Goal: Task Accomplishment & Management: Complete application form

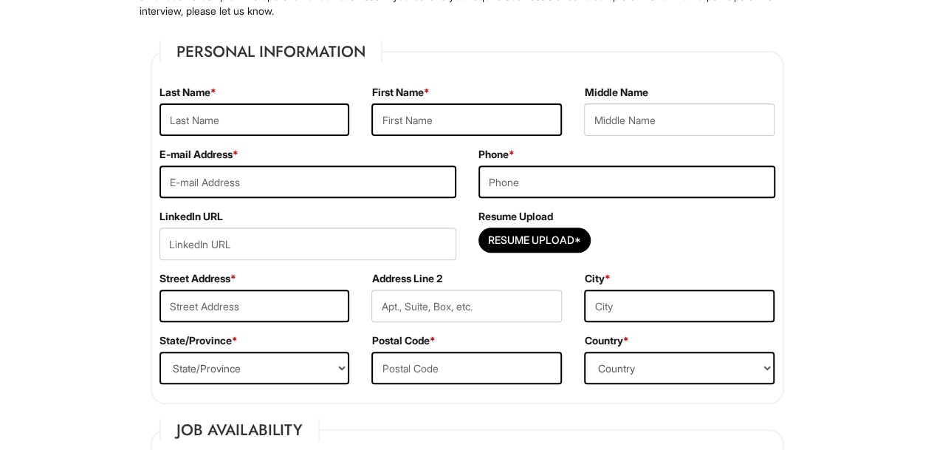
scroll to position [217, 0]
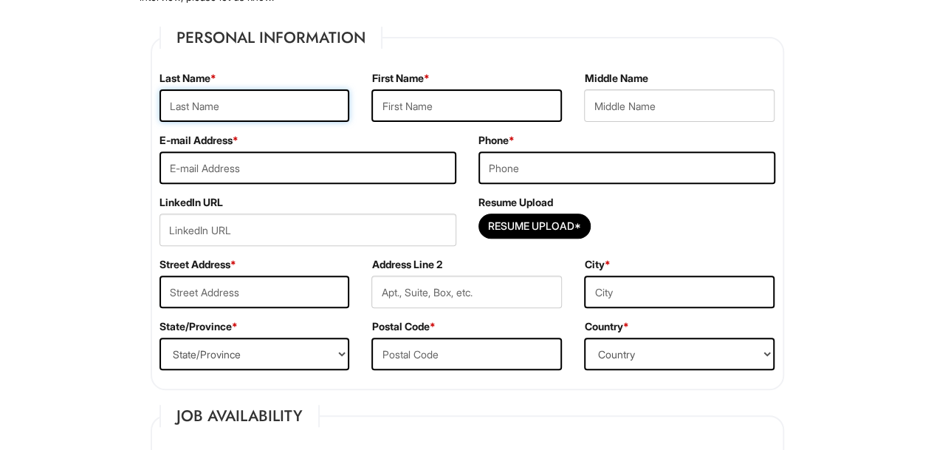
click at [275, 100] on input "text" at bounding box center [254, 105] width 190 height 32
type input "[PERSON_NAME]"
type input "[PERSON_NAME][EMAIL_ADDRESS][PERSON_NAME][DOMAIN_NAME]"
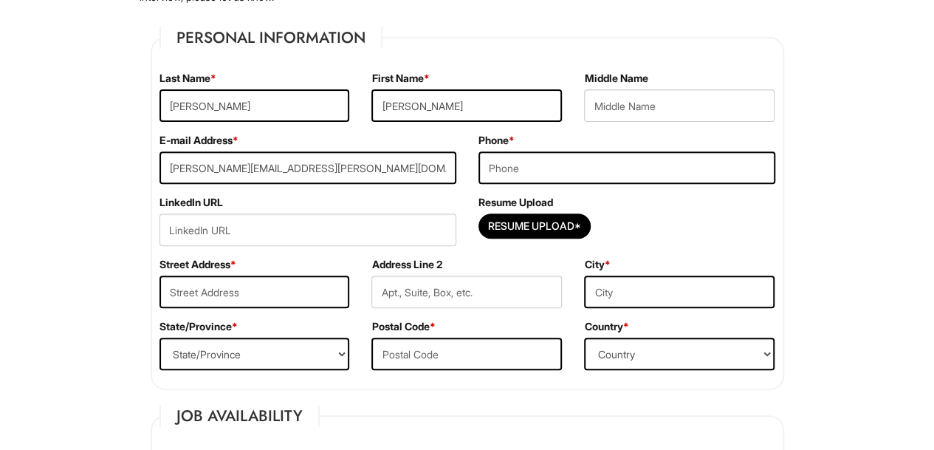
type input "9739007211"
type input "[STREET_ADDRESS]"
type input "Apt:55"
type input "Montclair"
select select "NJ"
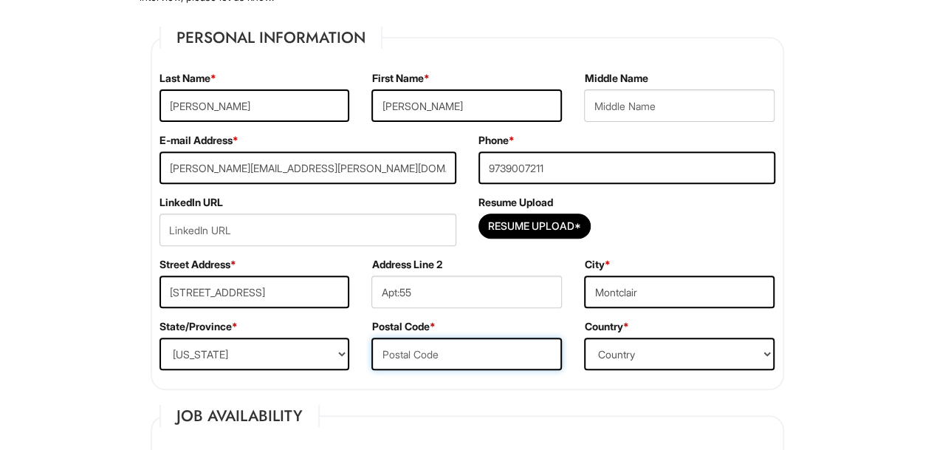
type input "07042"
select select "[GEOGRAPHIC_DATA]"
click at [547, 227] on input "Resume Upload*" at bounding box center [534, 226] width 111 height 24
type input "C:\fakepath\Updated resume 5_9_25.docx"
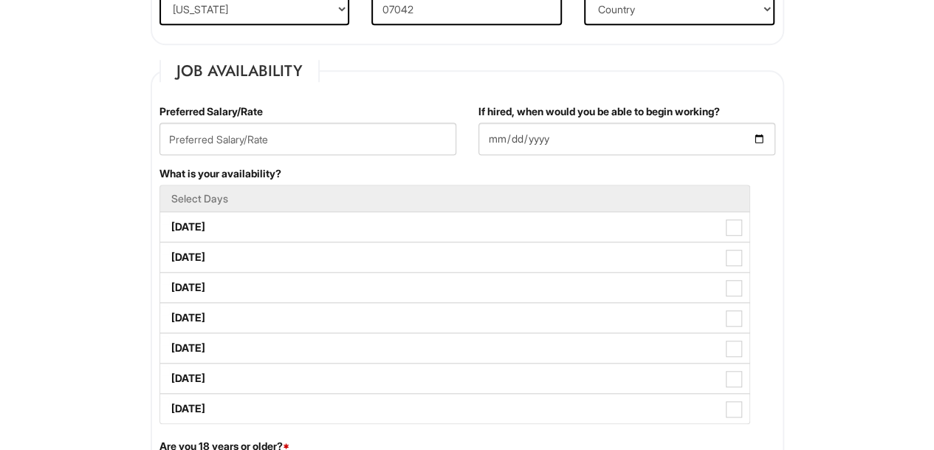
scroll to position [541, 0]
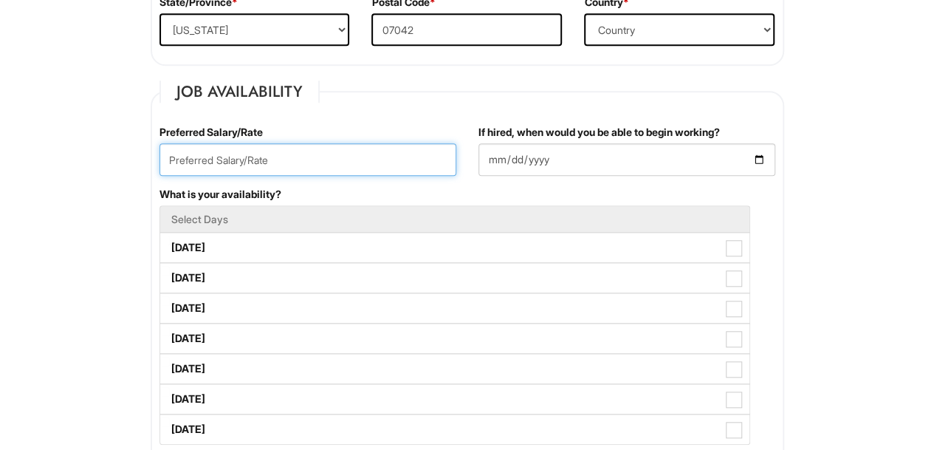
click at [421, 162] on input "text" at bounding box center [307, 159] width 297 height 32
type input "open"
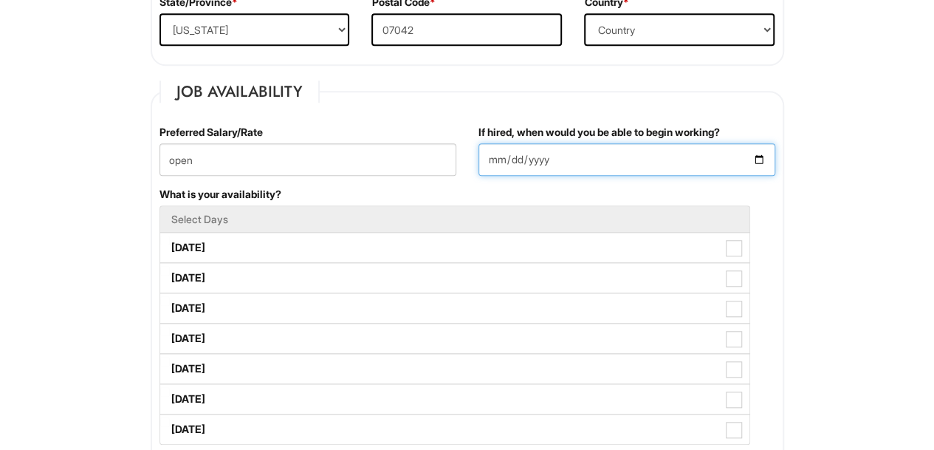
click at [763, 154] on input "If hired, when would you be able to begin working?" at bounding box center [626, 159] width 297 height 32
type input "[DATE]"
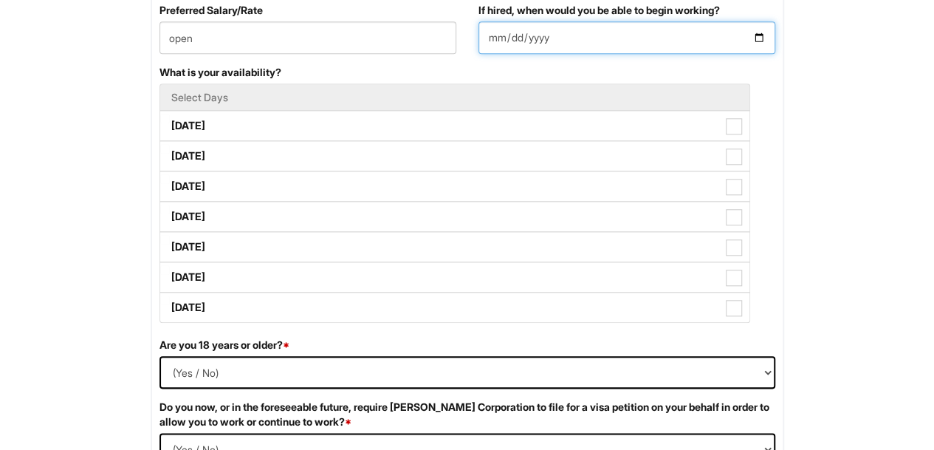
scroll to position [649, 0]
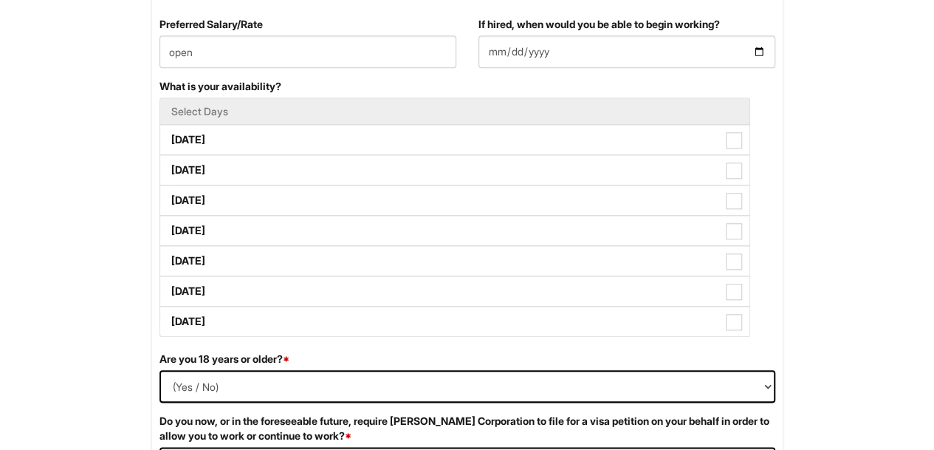
click at [412, 203] on label "[DATE]" at bounding box center [454, 200] width 589 height 30
click at [170, 198] on Available_Wednesday "[DATE]" at bounding box center [165, 193] width 10 height 10
checkbox Available_Wednesday "true"
click at [385, 252] on label "[DATE]" at bounding box center [454, 261] width 589 height 30
click at [170, 252] on Available_Friday "[DATE]" at bounding box center [165, 254] width 10 height 10
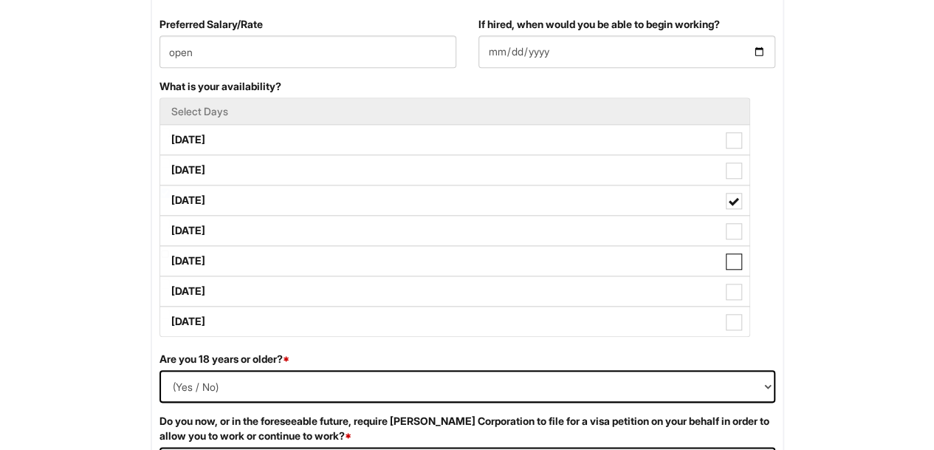
checkbox Available_Friday "true"
click at [370, 295] on label "[DATE]" at bounding box center [454, 291] width 589 height 30
click at [170, 289] on Available_Saturday "[DATE]" at bounding box center [165, 284] width 10 height 10
checkbox Available_Saturday "true"
click at [358, 330] on label "[DATE]" at bounding box center [454, 321] width 589 height 30
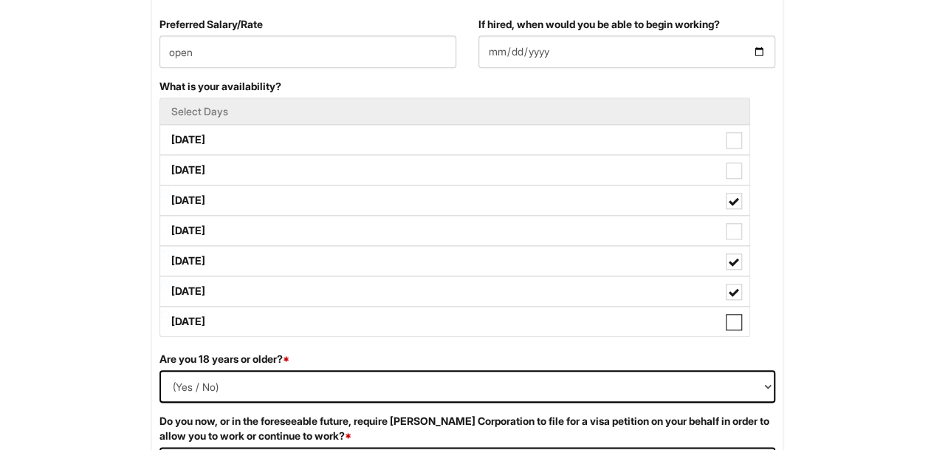
click at [170, 319] on Available_Sunday "[DATE]" at bounding box center [165, 314] width 10 height 10
checkbox Available_Sunday "true"
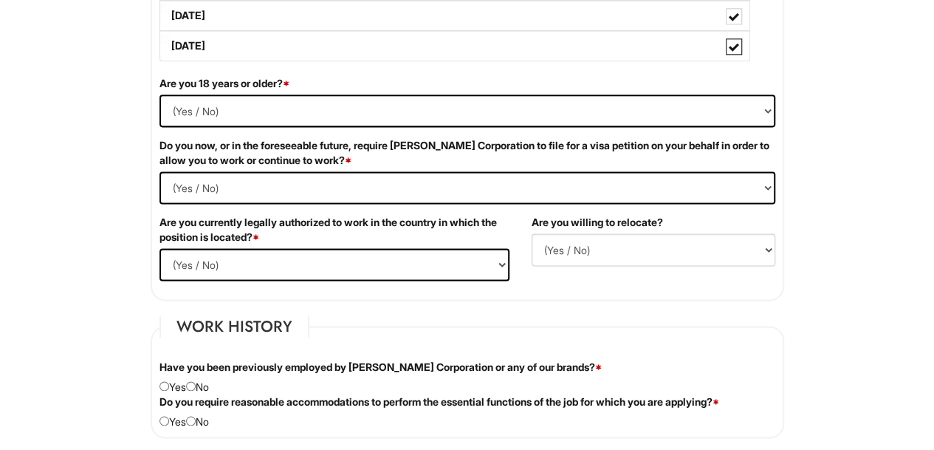
scroll to position [927, 0]
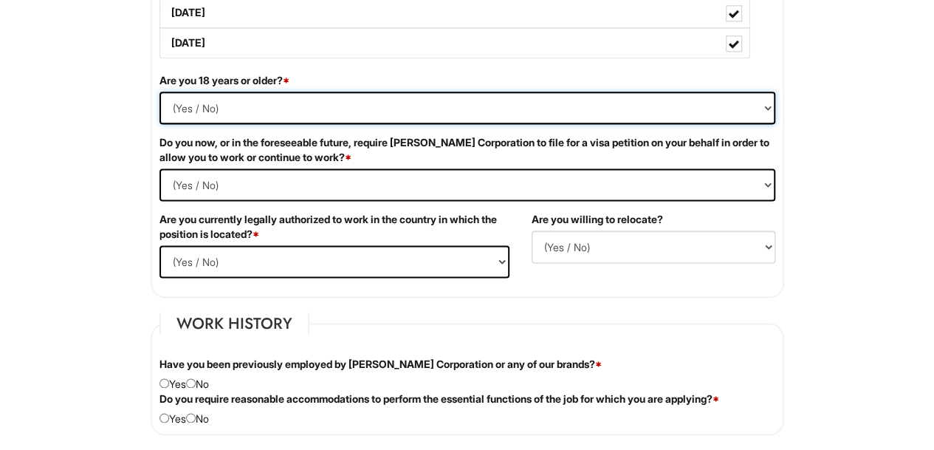
click at [182, 107] on select "(Yes / No) Yes No" at bounding box center [467, 108] width 616 height 32
select select "Yes"
click at [159, 92] on select "(Yes / No) Yes No" at bounding box center [467, 108] width 616 height 32
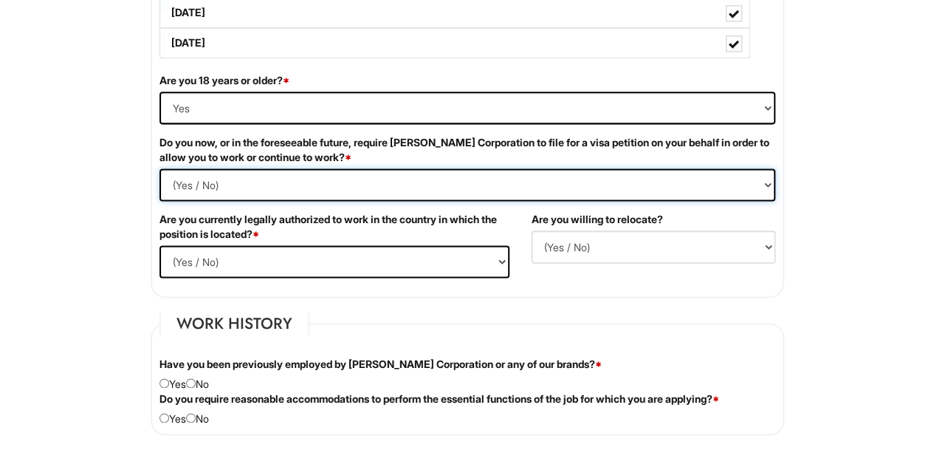
click at [212, 181] on Required "(Yes / No) Yes No" at bounding box center [467, 184] width 616 height 32
select Required "No"
click at [159, 168] on Required "(Yes / No) Yes No" at bounding box center [467, 184] width 616 height 32
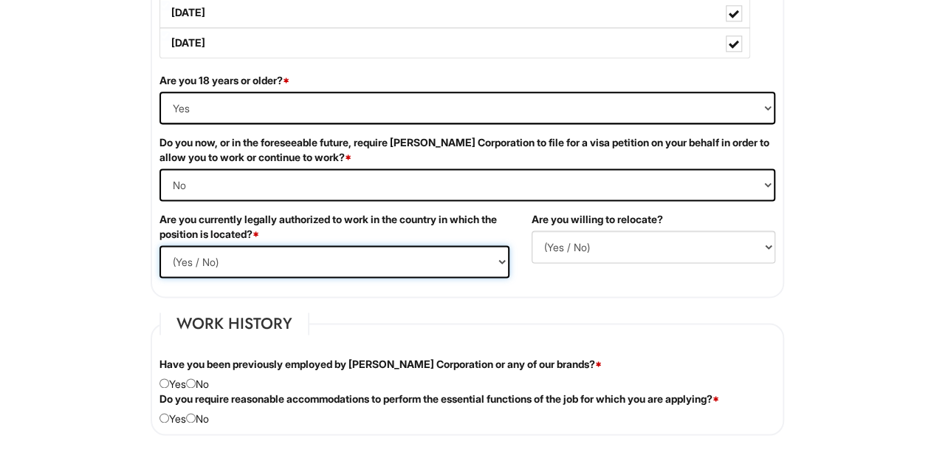
click at [250, 261] on select "(Yes / No) Yes No" at bounding box center [334, 261] width 350 height 32
select select "Yes"
click at [159, 245] on select "(Yes / No) Yes No" at bounding box center [334, 261] width 350 height 32
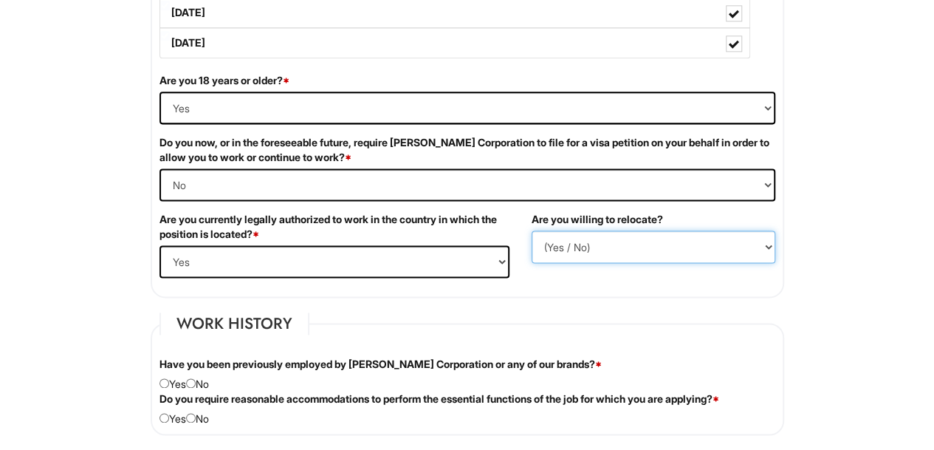
click at [676, 246] on select "(Yes / No) No Yes" at bounding box center [653, 246] width 244 height 32
select select "N"
click at [531, 230] on select "(Yes / No) No Yes" at bounding box center [653, 246] width 244 height 32
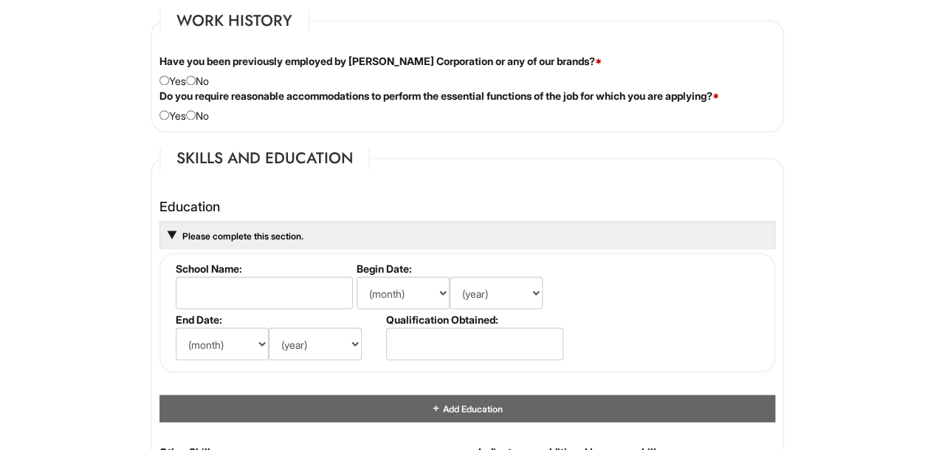
scroll to position [1240, 0]
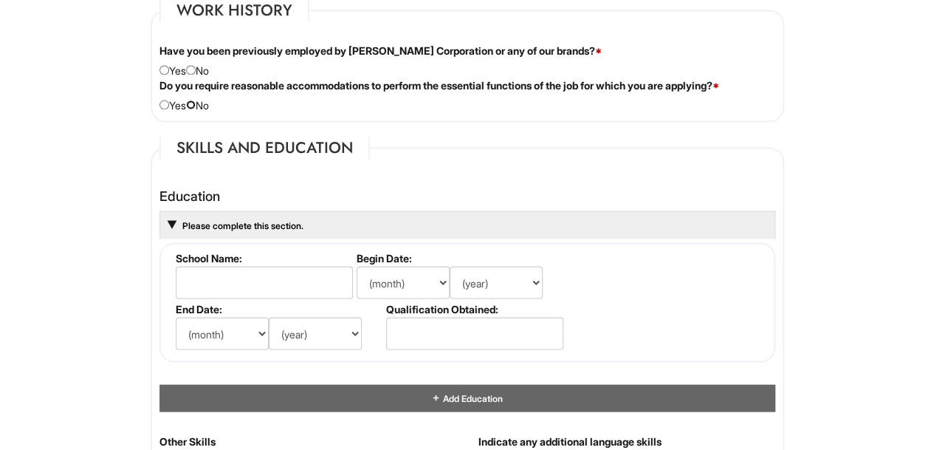
click at [192, 100] on input "radio" at bounding box center [191, 105] width 10 height 10
radio input "true"
click at [196, 65] on input "radio" at bounding box center [191, 70] width 10 height 10
radio input "true"
click at [290, 272] on input "text" at bounding box center [264, 282] width 177 height 32
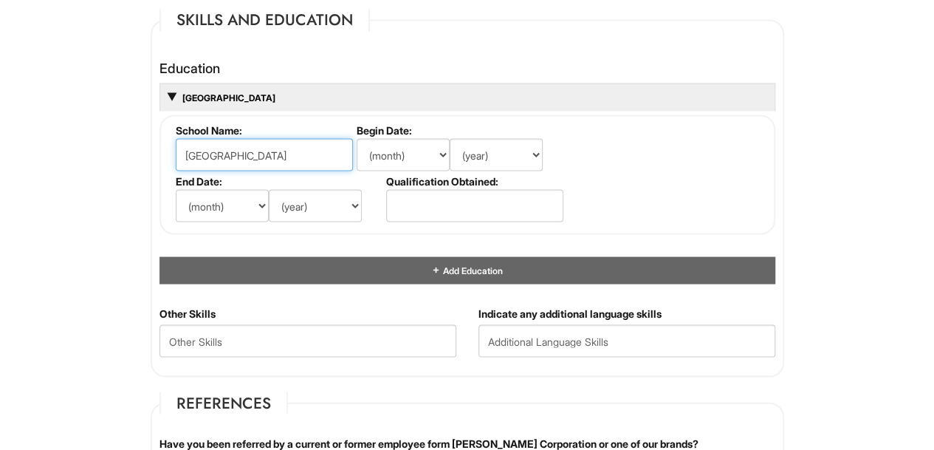
scroll to position [1333, 0]
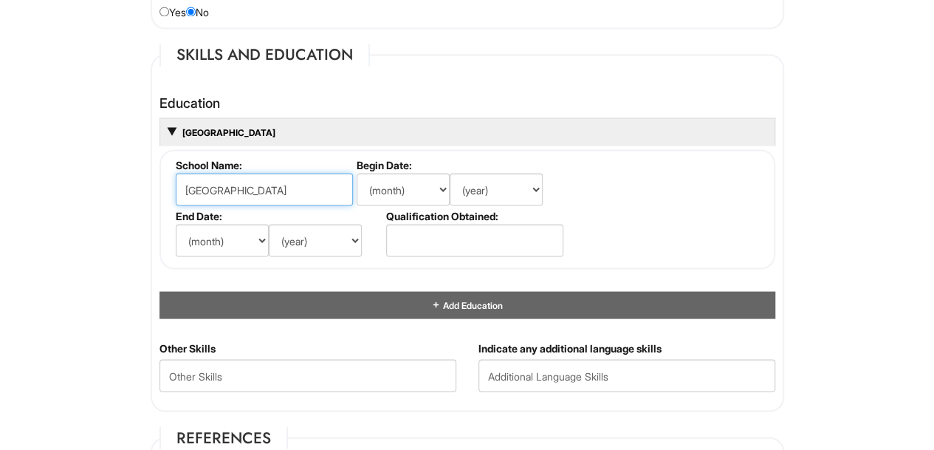
type input "[GEOGRAPHIC_DATA]"
click at [415, 179] on select "(month) Jan Feb Mar Apr May Jun [DATE] Aug Sep Oct Nov Dec" at bounding box center [403, 189] width 93 height 32
select select "9"
click at [357, 173] on select "(month) Jan Feb Mar Apr May Jun [DATE] Aug Sep Oct Nov Dec" at bounding box center [403, 189] width 93 height 32
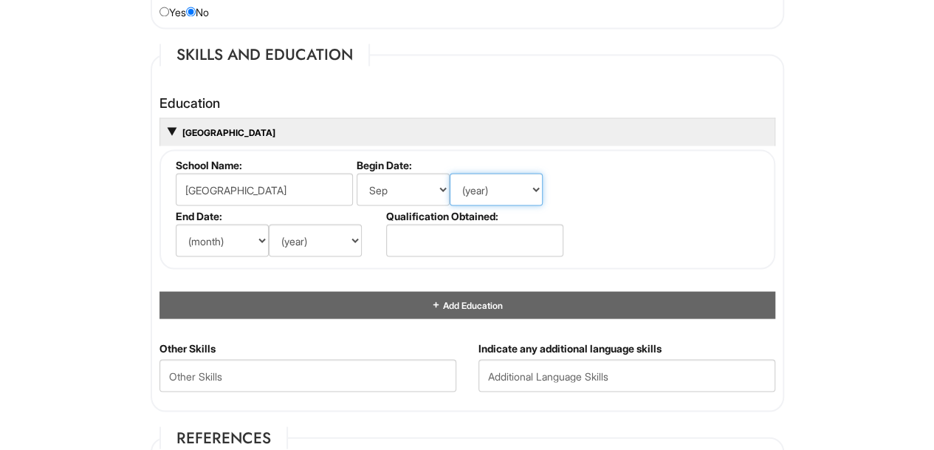
click at [487, 189] on select "(year) 2029 2028 2027 2026 2025 2024 2023 2022 2021 2020 2019 2018 2017 2016 20…" at bounding box center [496, 189] width 93 height 32
select select "2015"
click at [450, 173] on select "(year) 2029 2028 2027 2026 2025 2024 2023 2022 2021 2020 2019 2018 2017 2016 20…" at bounding box center [496, 189] width 93 height 32
click at [242, 238] on select "(month) Jan Feb Mar Apr May Jun [DATE] Aug Sep Oct Nov Dec" at bounding box center [222, 240] width 93 height 32
select select "6"
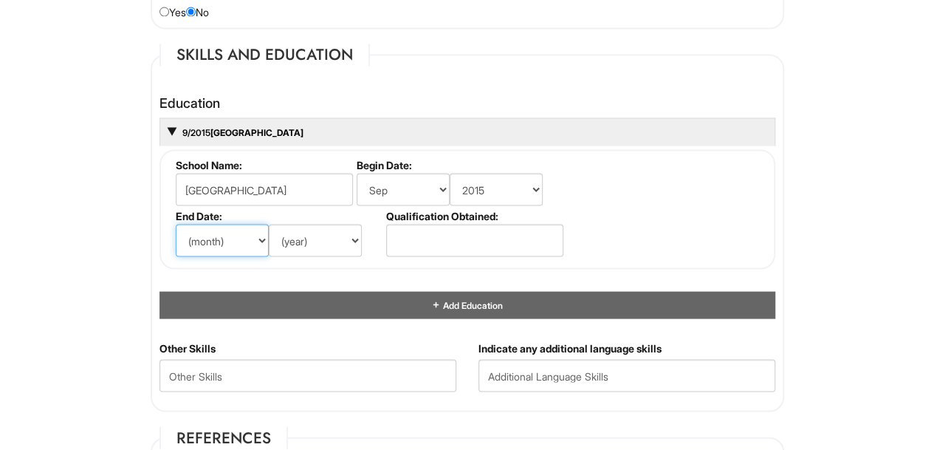
click at [176, 224] on select "(month) Jan Feb Mar Apr May Jun [DATE] Aug Sep Oct Nov Dec" at bounding box center [222, 240] width 93 height 32
click at [312, 233] on select "(year) 2029 2028 2027 2026 2025 2024 2023 2022 2021 2020 2019 2018 2017 2016 20…" at bounding box center [315, 240] width 93 height 32
select select "2019"
click at [269, 224] on select "(year) 2029 2028 2027 2026 2025 2024 2023 2022 2021 2020 2019 2018 2017 2016 20…" at bounding box center [315, 240] width 93 height 32
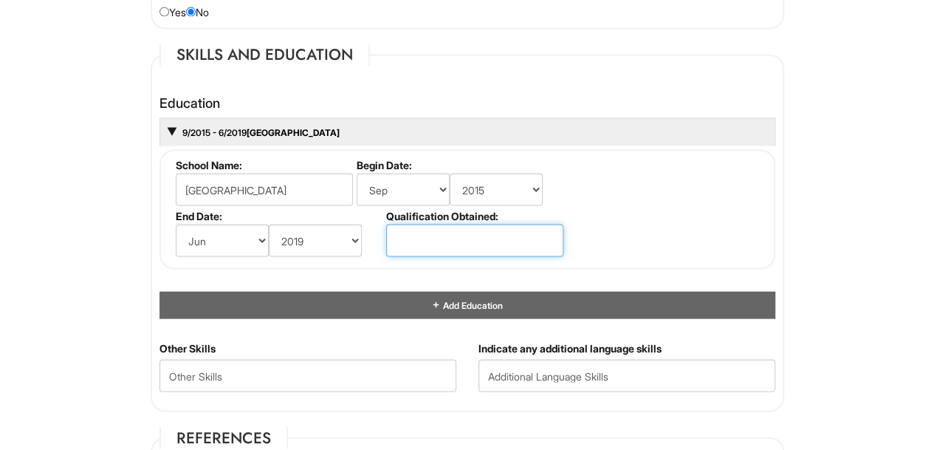
drag, startPoint x: 511, startPoint y: 224, endPoint x: 469, endPoint y: 237, distance: 43.4
click at [469, 237] on input "text" at bounding box center [474, 240] width 177 height 32
click at [424, 235] on input "dipolma" at bounding box center [474, 240] width 177 height 32
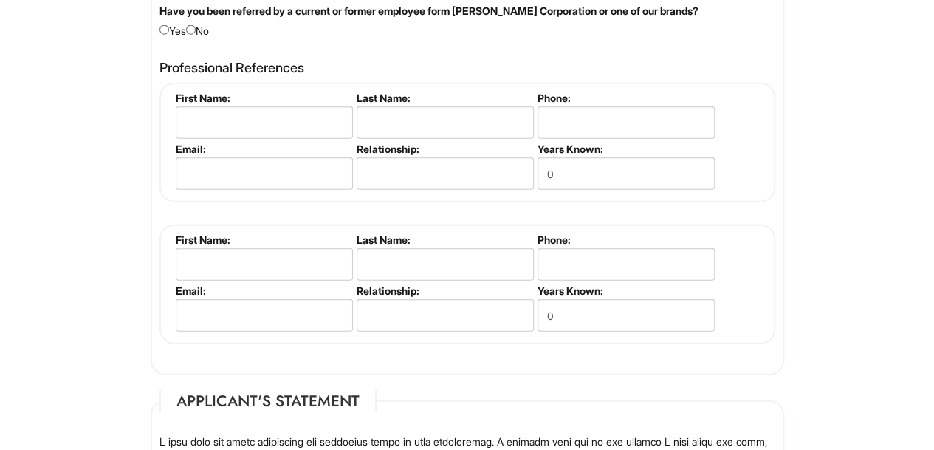
scroll to position [1776, 0]
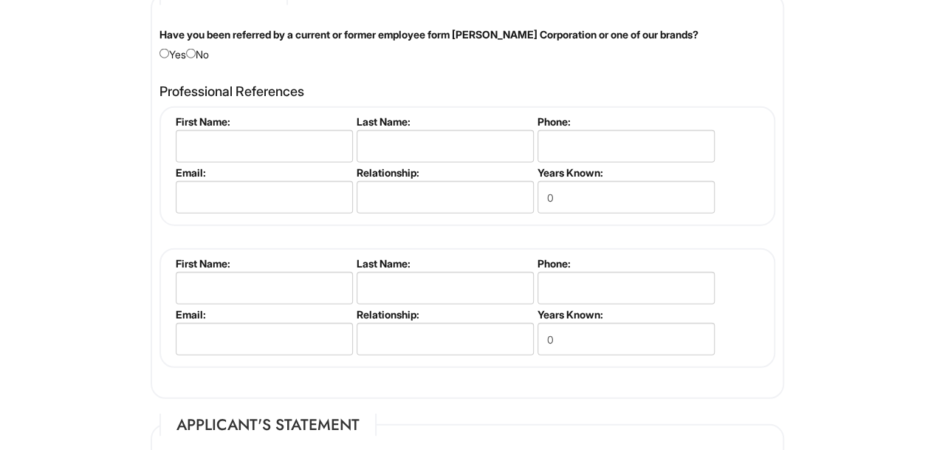
type input "diploma"
click at [309, 159] on li "First Name:" at bounding box center [262, 140] width 181 height 51
click at [325, 145] on input "text" at bounding box center [264, 146] width 177 height 32
type input "[PERSON_NAME]"
click at [387, 144] on input "text" at bounding box center [445, 146] width 177 height 32
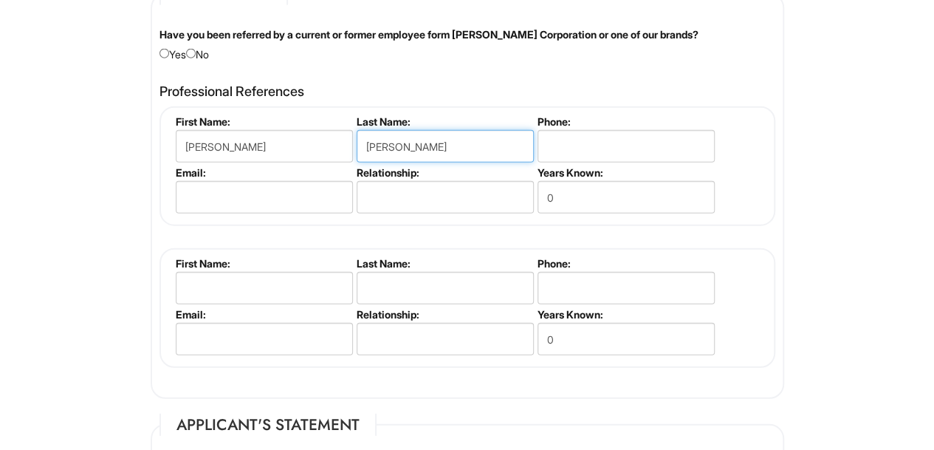
type input "[PERSON_NAME]"
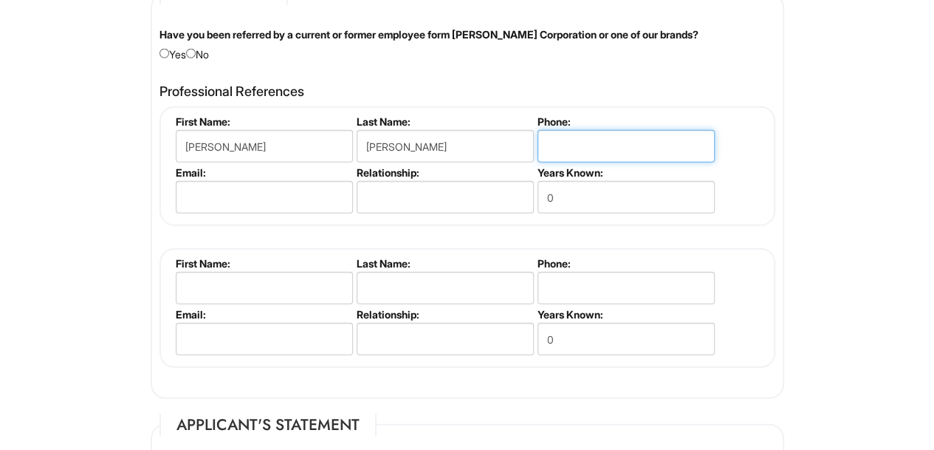
click at [560, 134] on input "tel" at bounding box center [625, 146] width 177 height 32
paste input "[PHONE_NUMBER]"
type input "[PHONE_NUMBER]"
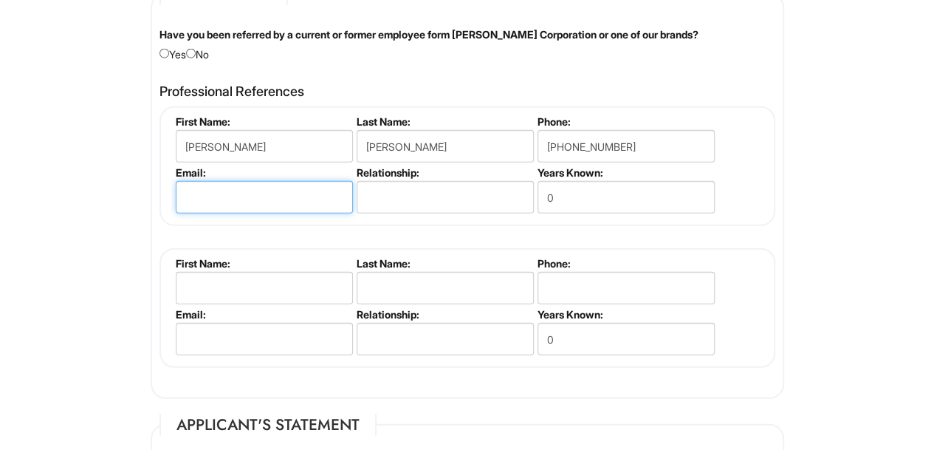
click at [325, 202] on input "email" at bounding box center [264, 197] width 177 height 32
type input "[PERSON_NAME][EMAIL_ADDRESS][DOMAIN_NAME]"
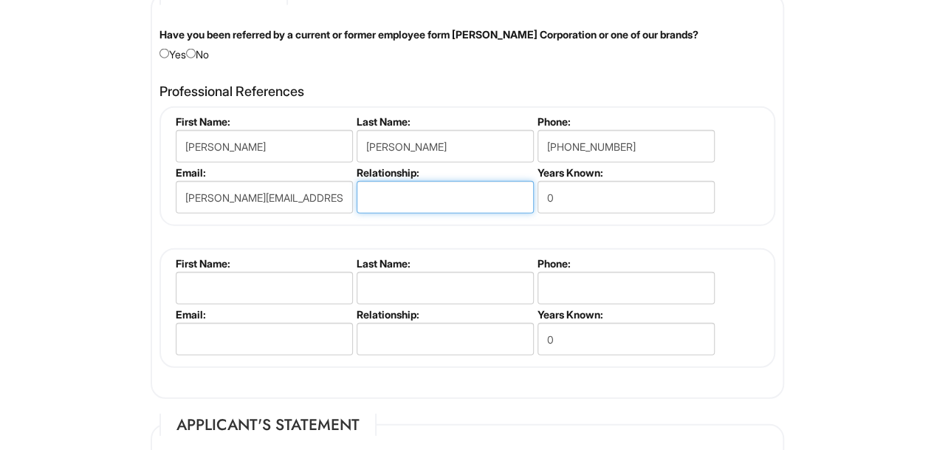
click at [385, 206] on input "text" at bounding box center [445, 197] width 177 height 32
type input "manager"
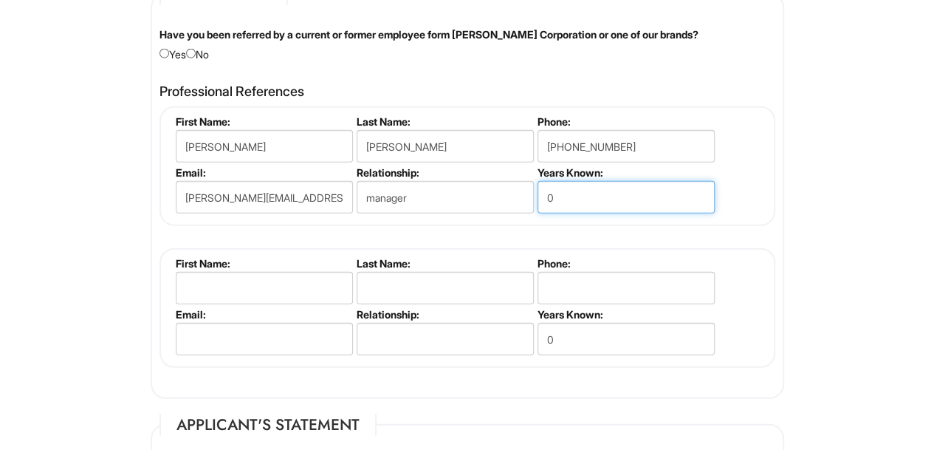
click at [599, 193] on input "0" at bounding box center [625, 197] width 177 height 32
type input "6 months"
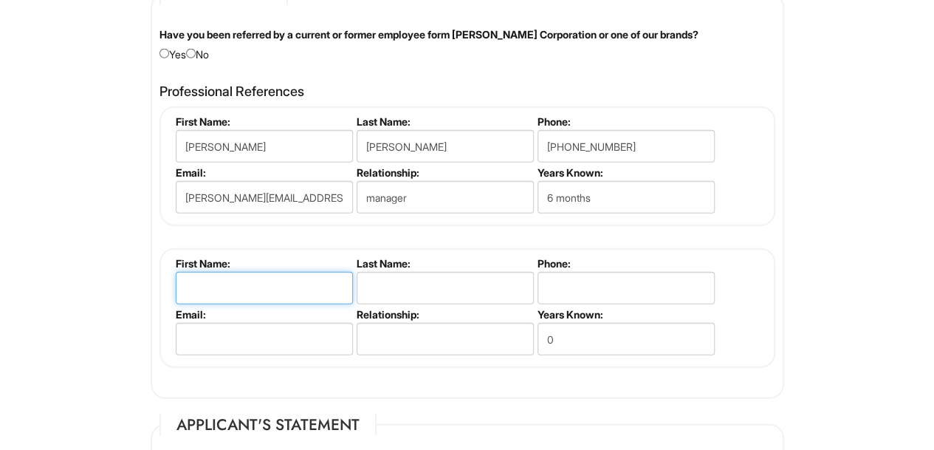
click at [297, 290] on input "text" at bounding box center [264, 288] width 177 height 32
type input "[PERSON_NAME]"
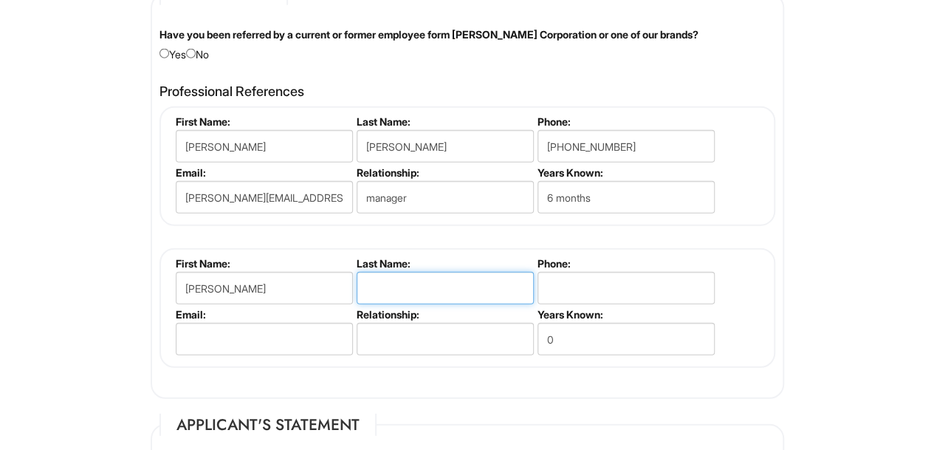
click at [428, 289] on input "text" at bounding box center [445, 288] width 177 height 32
type input "V"
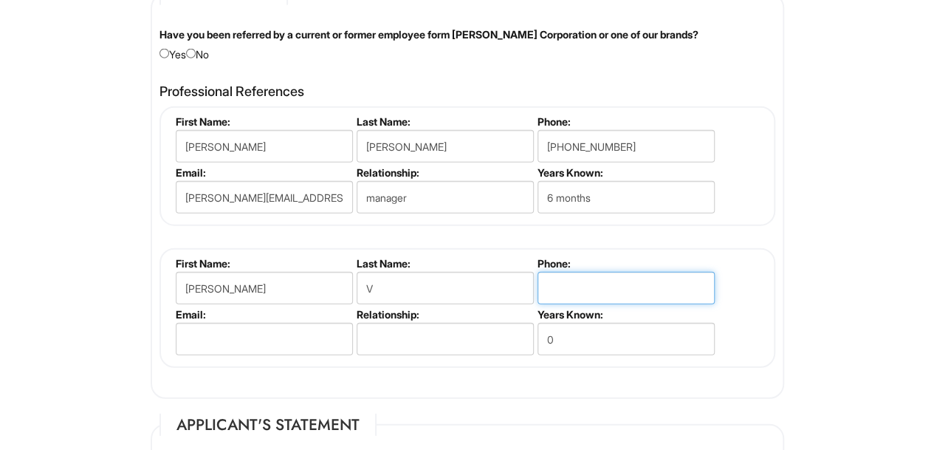
click at [564, 289] on input "tel" at bounding box center [625, 288] width 177 height 32
paste input "973) 746-0291"
click at [570, 285] on input "973) 746-0291" at bounding box center [625, 288] width 177 height 32
type input "[PHONE_NUMBER]"
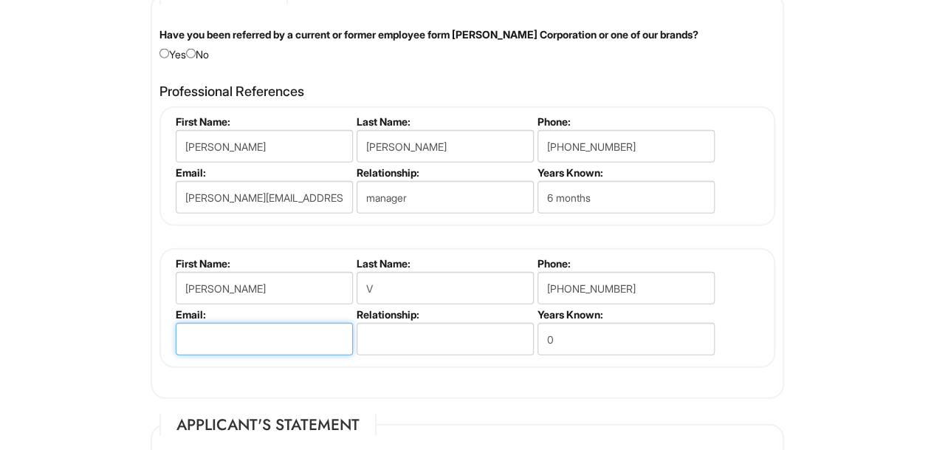
click at [254, 345] on input "email" at bounding box center [264, 339] width 177 height 32
type input "[EMAIL_ADDRESS][DOMAIN_NAME]"
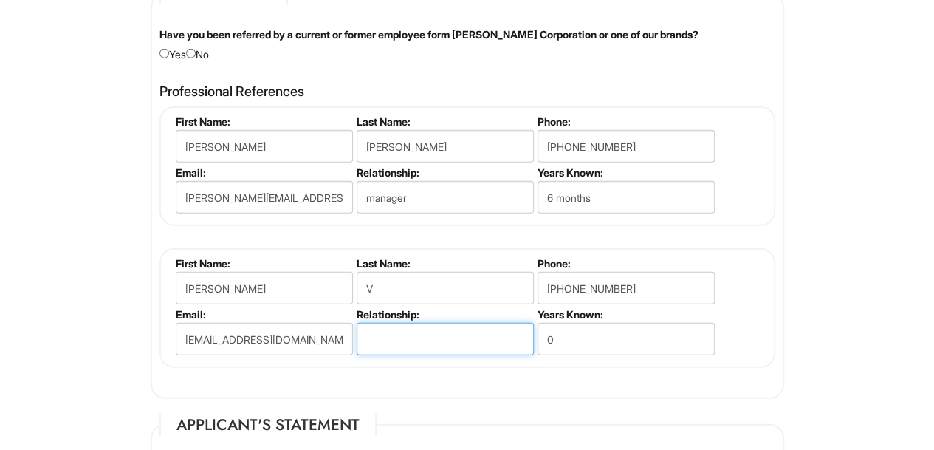
click at [409, 326] on input "text" at bounding box center [445, 339] width 177 height 32
type input "store manager"
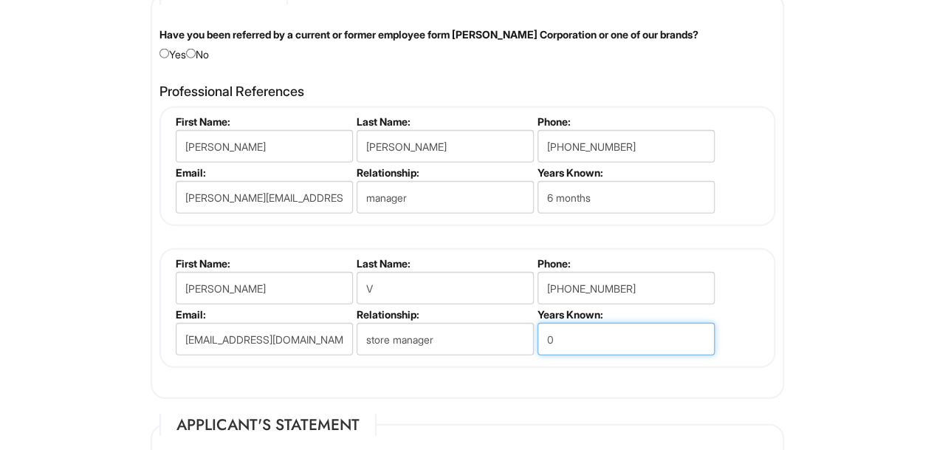
click at [574, 343] on input "0" at bounding box center [625, 339] width 177 height 32
type input "6"
type input "s"
type input "6 months"
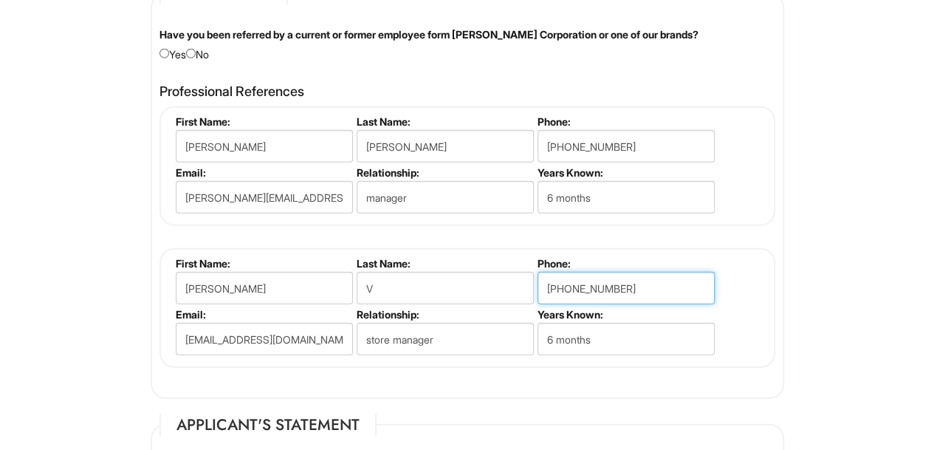
click at [567, 289] on input "[PHONE_NUMBER]" at bounding box center [625, 288] width 177 height 32
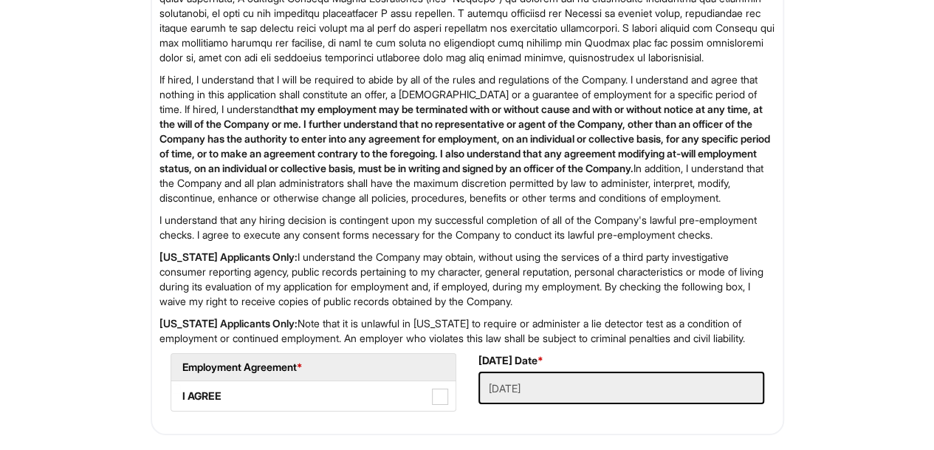
scroll to position [2486, 0]
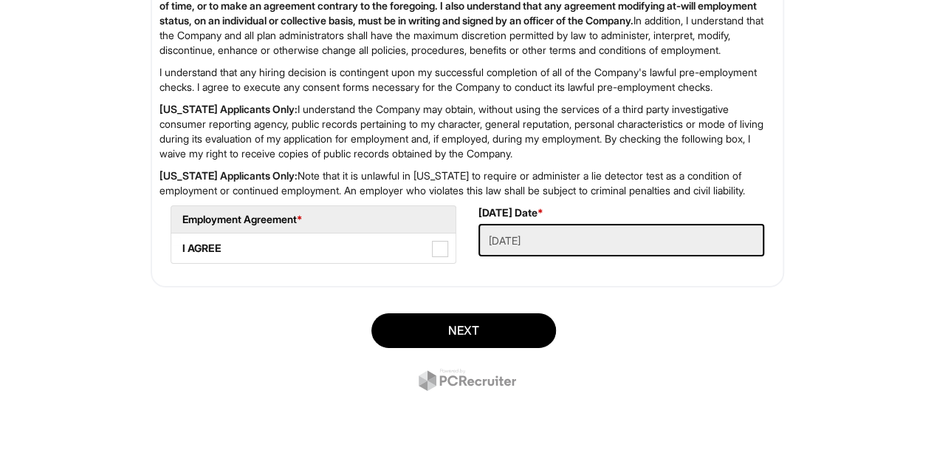
type input "973 -746-0291"
click at [444, 254] on span at bounding box center [440, 249] width 16 height 16
click at [181, 246] on AGREE "I AGREE" at bounding box center [176, 241] width 10 height 10
checkbox AGREE "true"
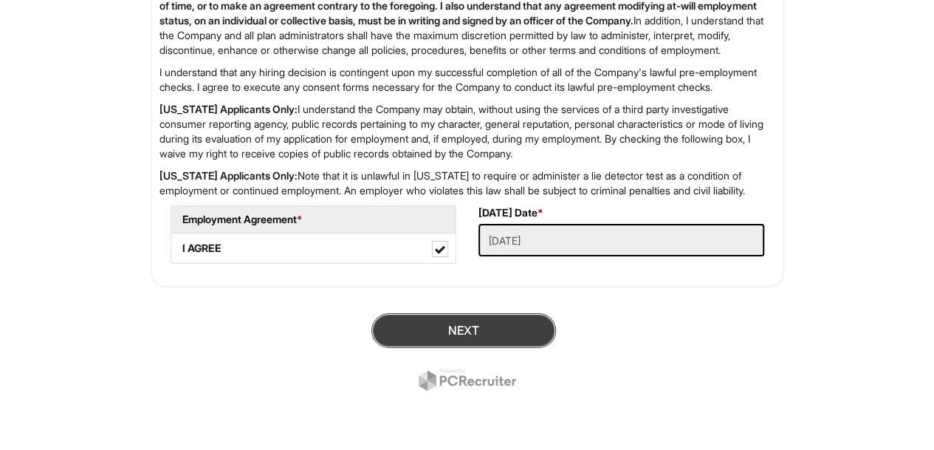
click at [486, 328] on button "Next" at bounding box center [463, 330] width 185 height 35
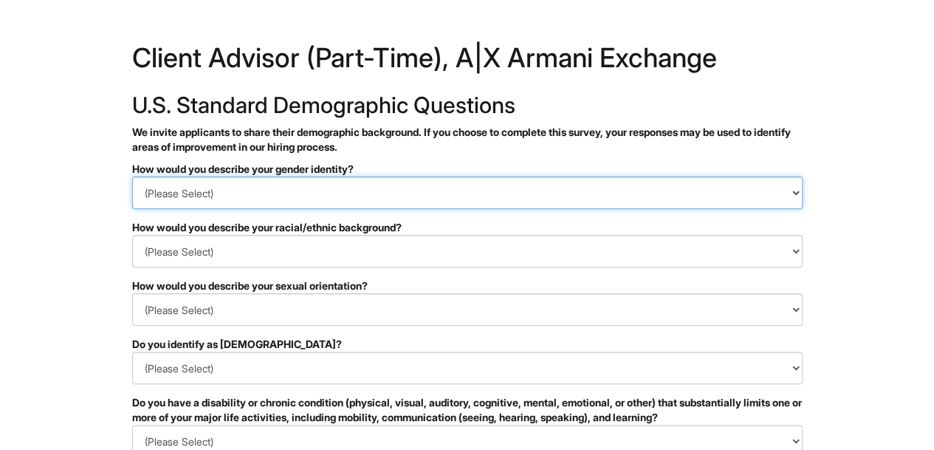
click at [447, 197] on select "(Please Select) Man Woman Non-binary I prefer to self-describe I don't wish to …" at bounding box center [467, 192] width 670 height 32
select select "Woman"
click at [132, 176] on select "(Please Select) Man Woman Non-binary I prefer to self-describe I don't wish to …" at bounding box center [467, 192] width 670 height 32
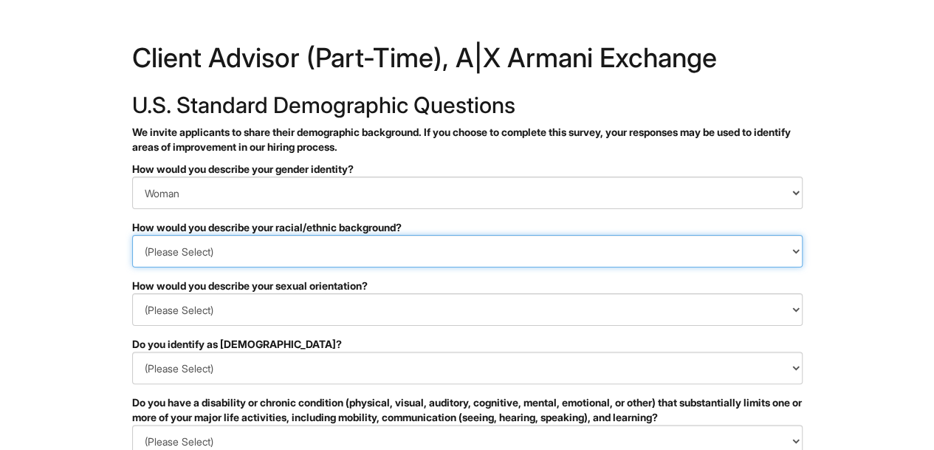
click at [409, 247] on select "(Please Select) Black or of African descent East Asian Hispanic, Latinx or of S…" at bounding box center [467, 251] width 670 height 32
select select "Black or of African descent"
click at [132, 235] on select "(Please Select) Black or of African descent East Asian Hispanic, Latinx or of S…" at bounding box center [467, 251] width 670 height 32
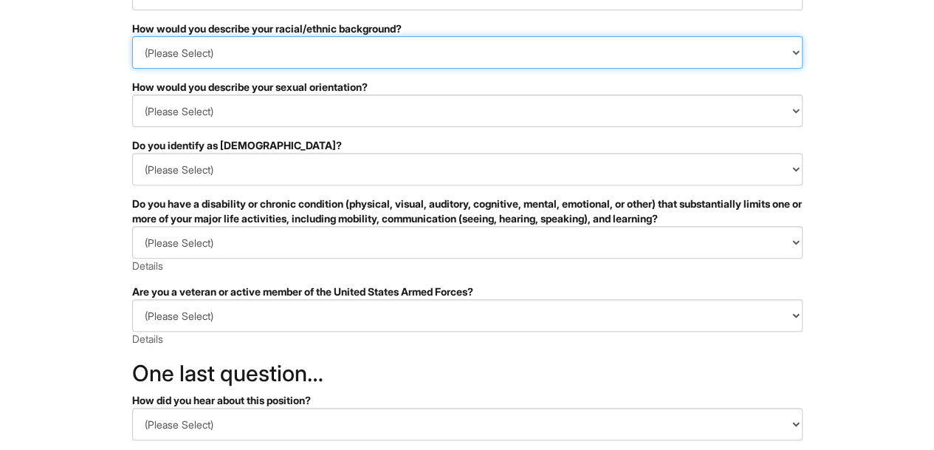
scroll to position [204, 0]
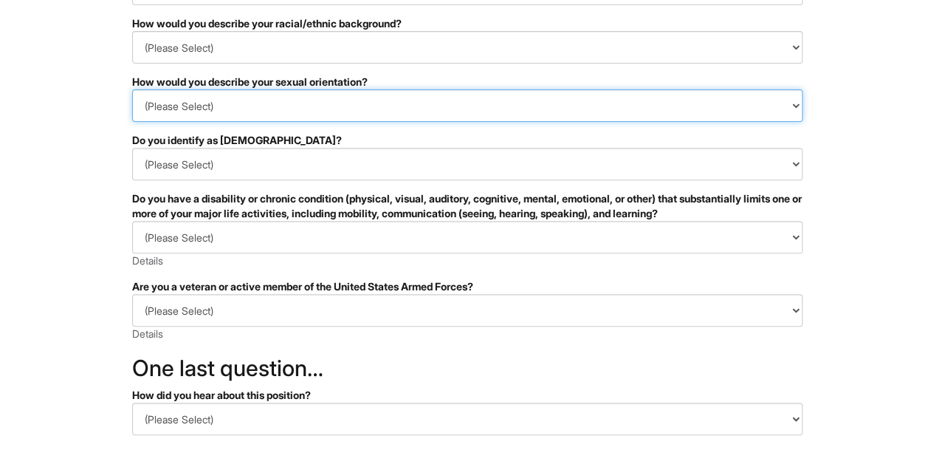
click at [636, 100] on select "(Please Select) Asexual Bisexual and/or pansexual Gay Heterosexual Lesbian Quee…" at bounding box center [467, 105] width 670 height 32
select select "I don't wish to answer"
click at [132, 89] on select "(Please Select) Asexual Bisexual and/or pansexual Gay Heterosexual Lesbian Quee…" at bounding box center [467, 105] width 670 height 32
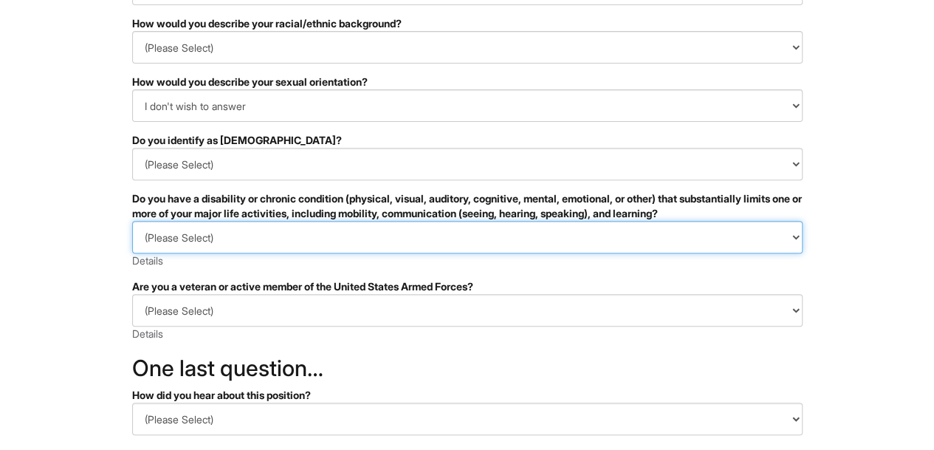
click at [539, 234] on select "(Please Select) YES, I HAVE A DISABILITY (or previously had a disability) NO, I…" at bounding box center [467, 237] width 670 height 32
select select "YES, I HAVE A DISABILITY (or previously had a disability)"
click at [132, 221] on select "(Please Select) YES, I HAVE A DISABILITY (or previously had a disability) NO, I…" at bounding box center [467, 237] width 670 height 32
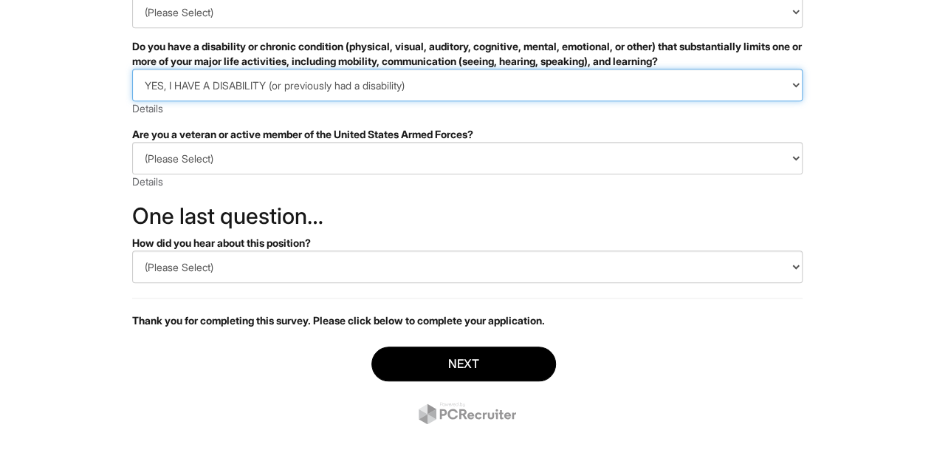
scroll to position [381, 0]
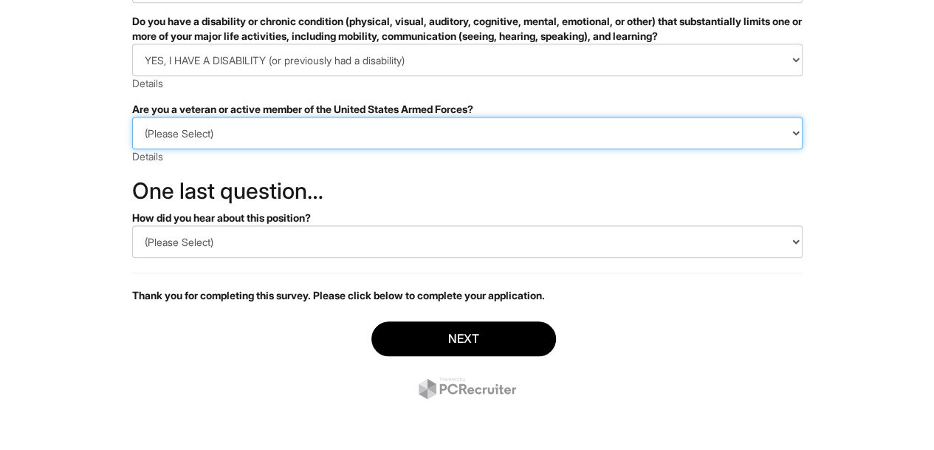
click at [656, 137] on select "(Please Select) I IDENTIFY AS ONE OR MORE OF THE CLASSIFICATIONS OF PROTECTED V…" at bounding box center [467, 133] width 670 height 32
select select "I AM NOT A PROTECTED VETERAN"
click at [132, 117] on select "(Please Select) I IDENTIFY AS ONE OR MORE OF THE CLASSIFICATIONS OF PROTECTED V…" at bounding box center [467, 133] width 670 height 32
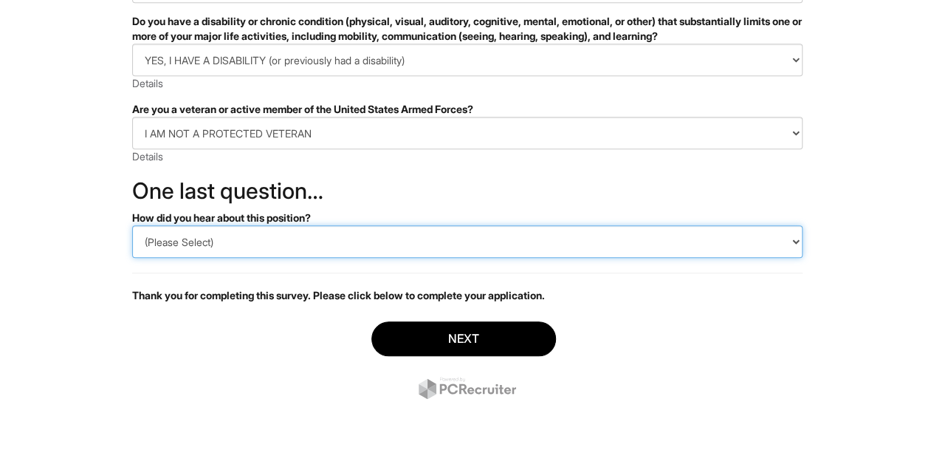
click at [568, 244] on select "(Please Select) CareerBuilder Indeed LinkedIn Monster Referral Other" at bounding box center [467, 241] width 670 height 32
select select "Other"
click at [132, 225] on select "(Please Select) CareerBuilder Indeed LinkedIn Monster Referral Other" at bounding box center [467, 241] width 670 height 32
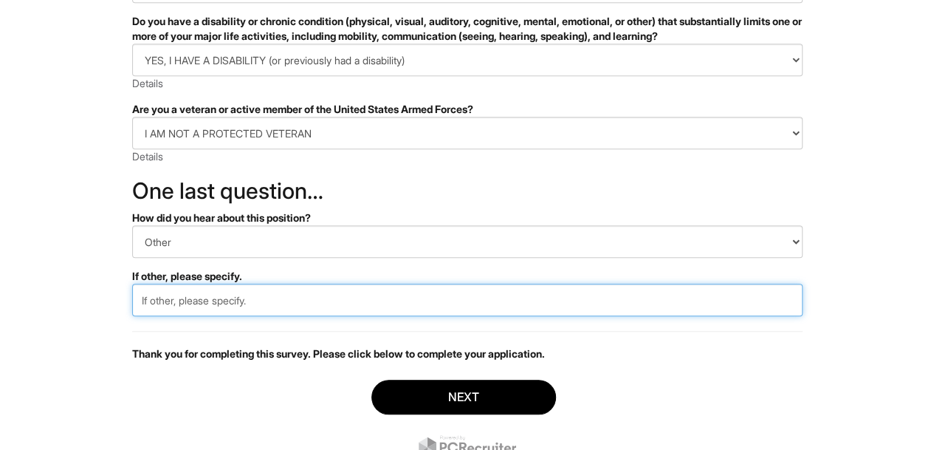
click at [499, 293] on input "text" at bounding box center [467, 299] width 670 height 32
type input "walk ins"
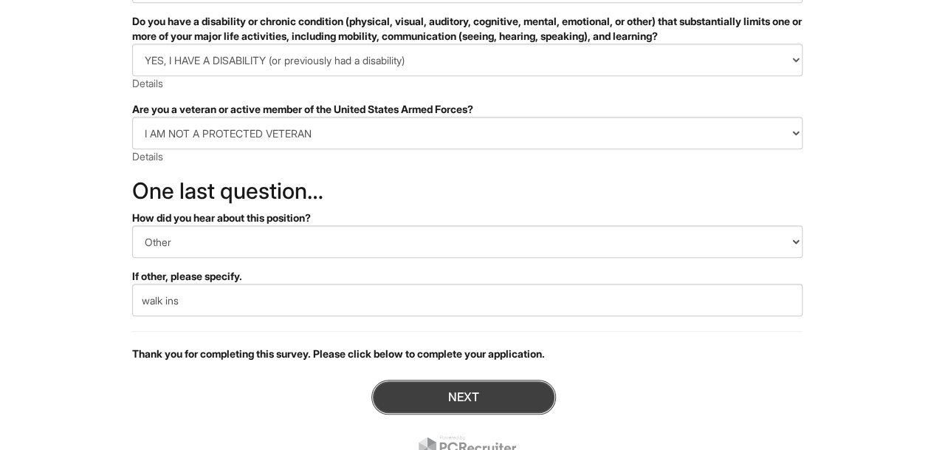
click at [499, 399] on button "Next" at bounding box center [463, 396] width 185 height 35
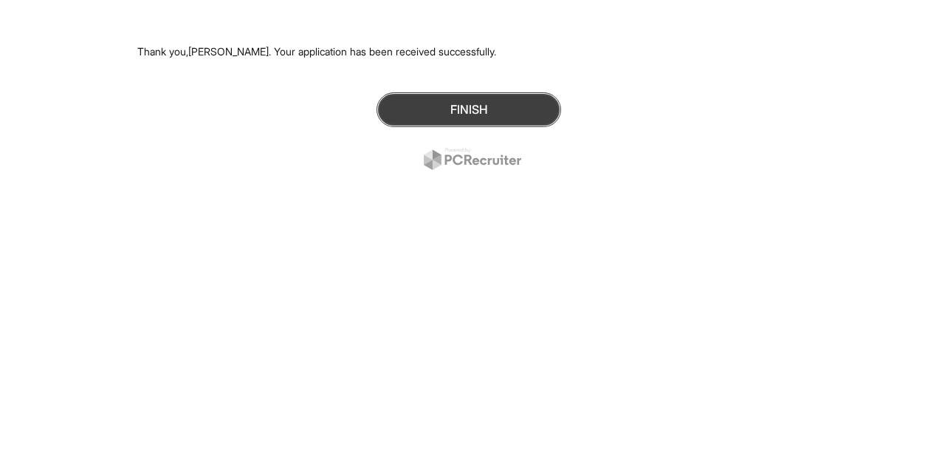
click at [453, 113] on button "Finish" at bounding box center [468, 109] width 185 height 35
